Goal: Transaction & Acquisition: Book appointment/travel/reservation

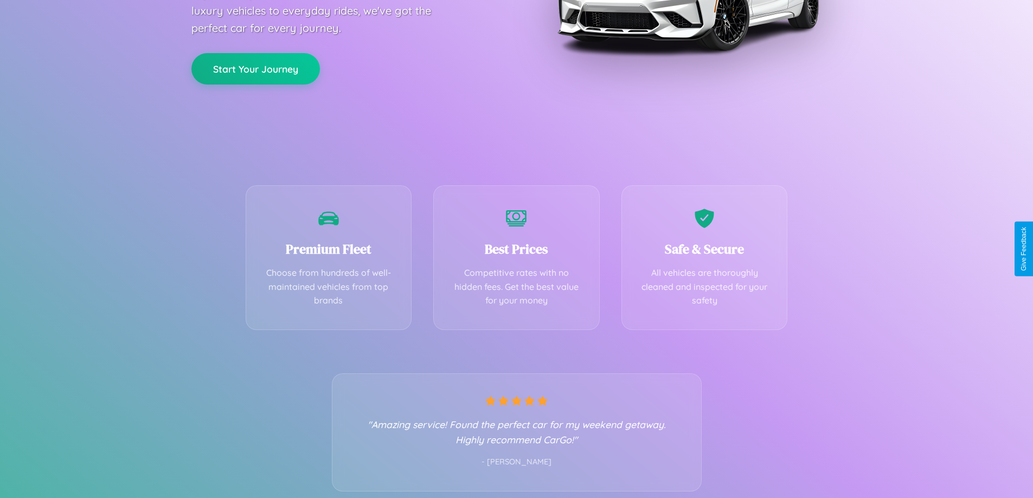
scroll to position [214, 0]
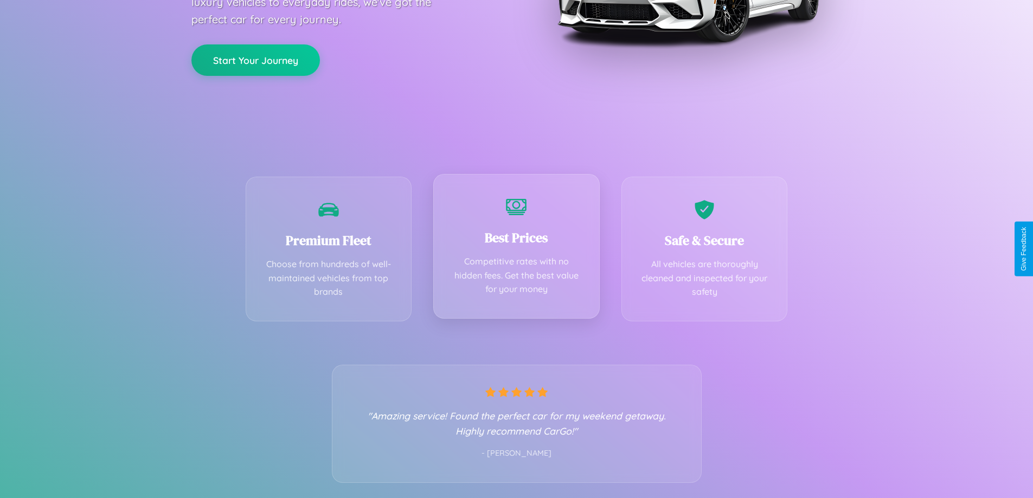
click at [516, 249] on div "Best Prices Competitive rates with no hidden fees. Get the best value for your …" at bounding box center [516, 246] width 166 height 145
click at [255, 59] on button "Start Your Journey" at bounding box center [255, 58] width 129 height 31
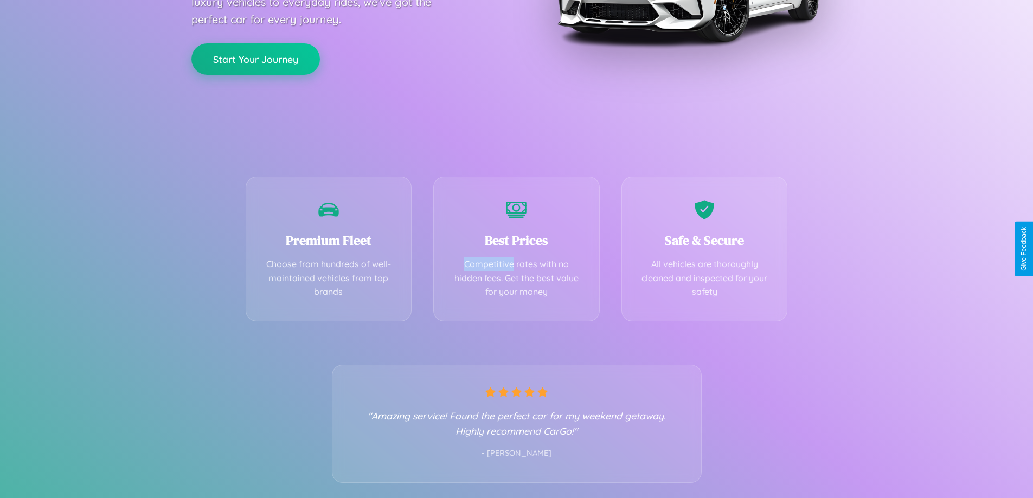
click at [255, 59] on button "Start Your Journey" at bounding box center [255, 58] width 129 height 31
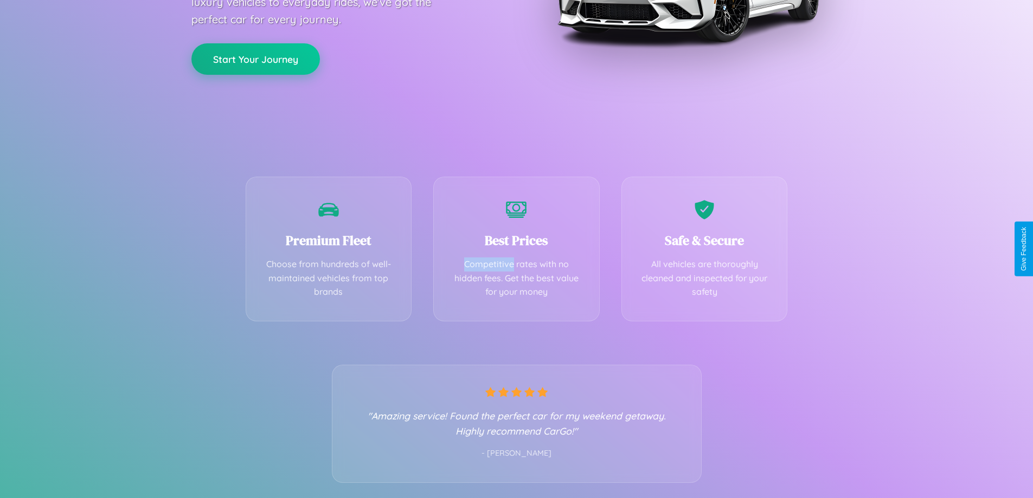
click at [255, 59] on button "Start Your Journey" at bounding box center [255, 58] width 129 height 31
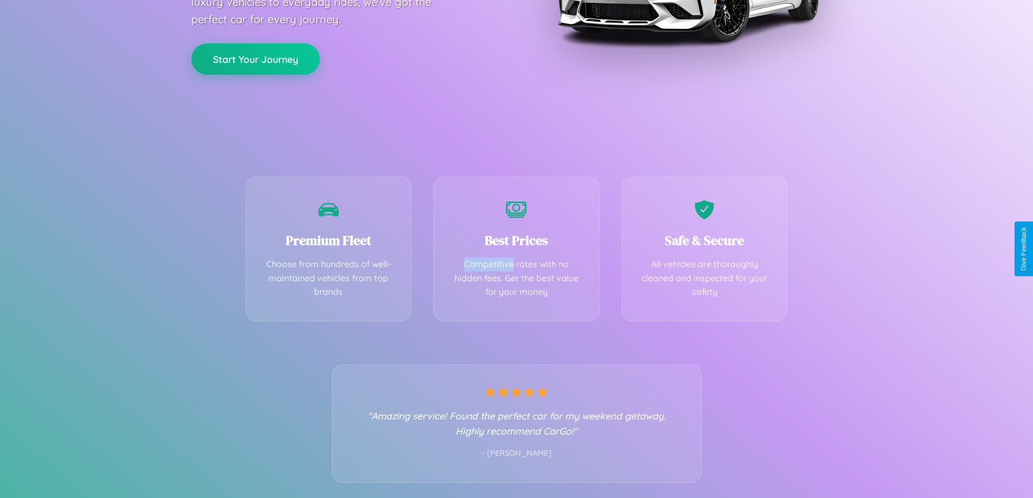
click at [255, 59] on button "Start Your Journey" at bounding box center [255, 58] width 129 height 31
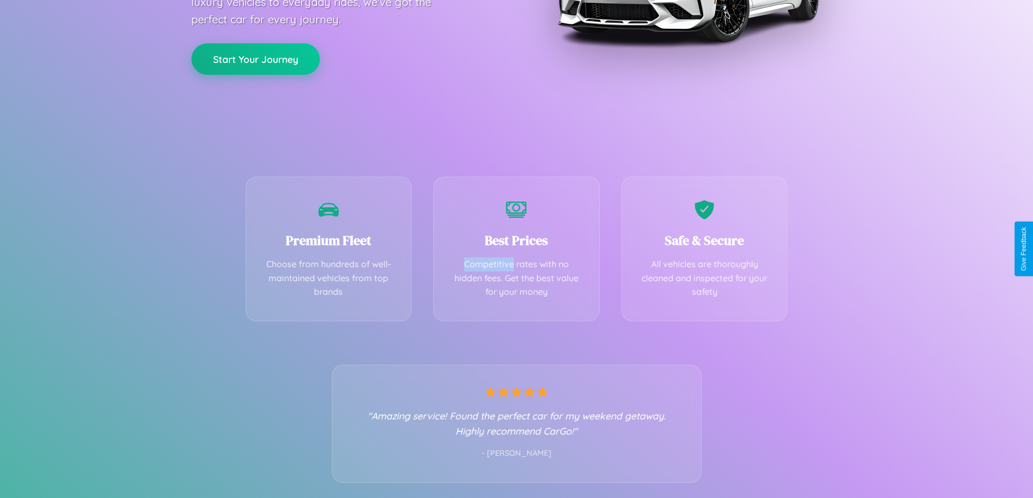
click at [255, 59] on button "Start Your Journey" at bounding box center [255, 58] width 129 height 31
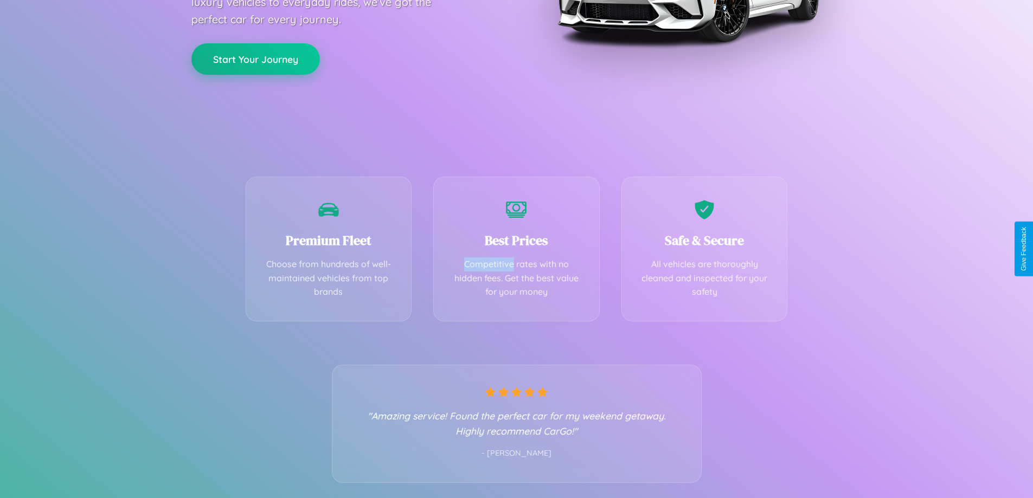
click at [255, 59] on button "Start Your Journey" at bounding box center [255, 58] width 129 height 31
